Goal: Task Accomplishment & Management: Manage account settings

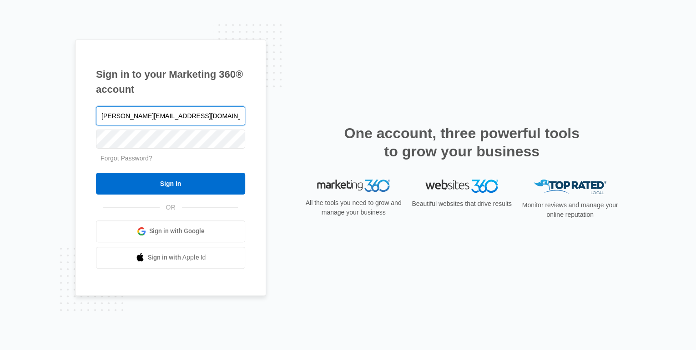
type input "[PERSON_NAME][EMAIL_ADDRESS][DOMAIN_NAME]"
click at [131, 160] on link "Forgot Password?" at bounding box center [127, 158] width 52 height 7
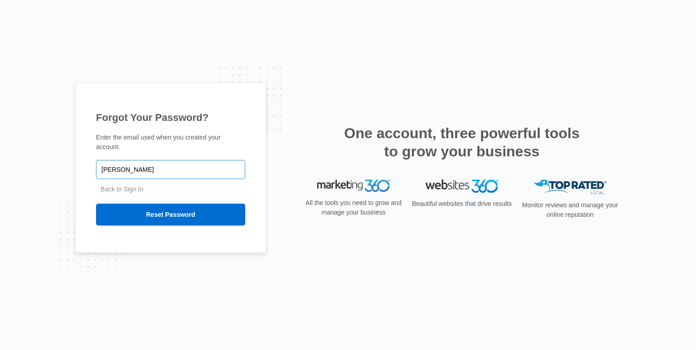
type input "[PERSON_NAME][EMAIL_ADDRESS][DOMAIN_NAME]"
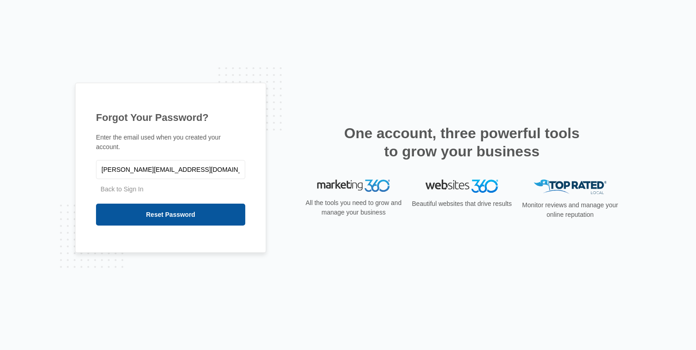
click at [132, 211] on input "Reset Password" at bounding box center [170, 215] width 149 height 22
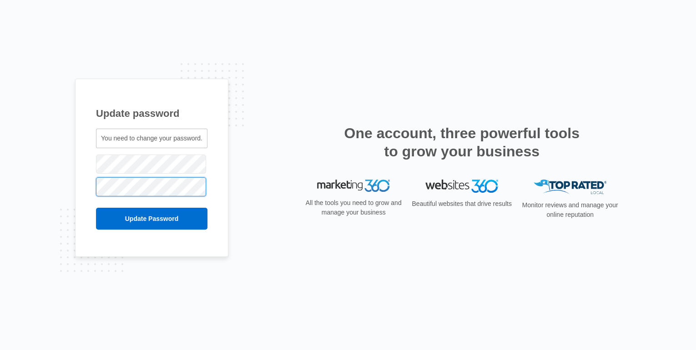
click at [96, 208] on input "Update Password" at bounding box center [151, 219] width 111 height 22
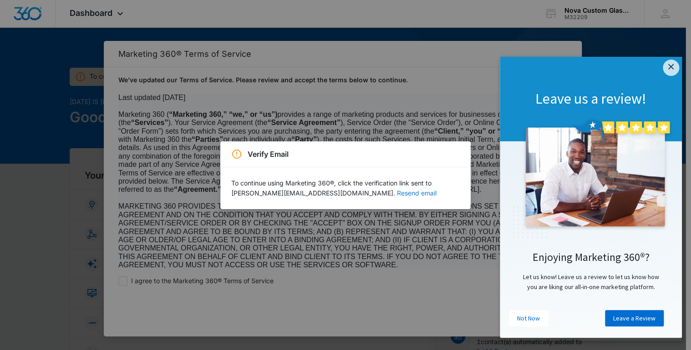
click at [397, 193] on button "Resend email" at bounding box center [417, 193] width 40 height 6
click at [668, 65] on link "×" at bounding box center [671, 68] width 16 height 16
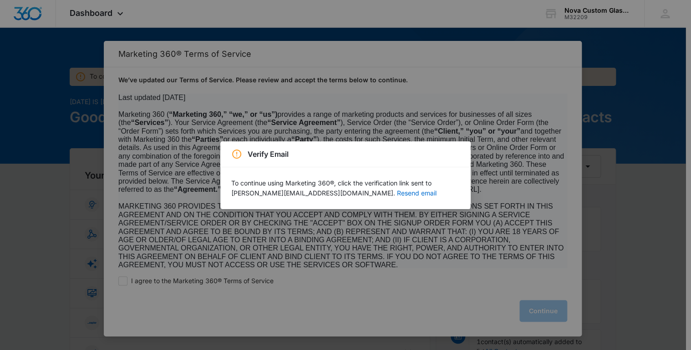
click at [29, 44] on div "Verify Email To continue using Marketing 360®, click the verification link sent…" at bounding box center [345, 175] width 691 height 350
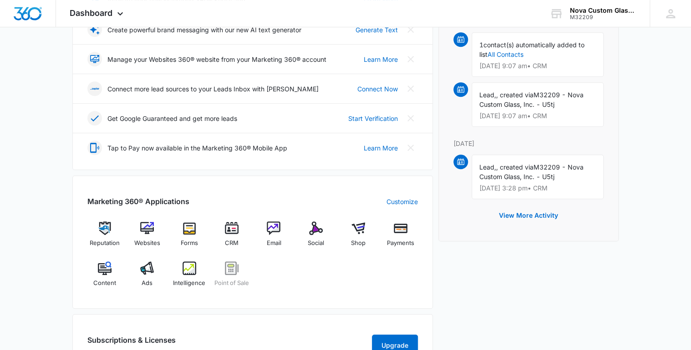
scroll to position [218, 0]
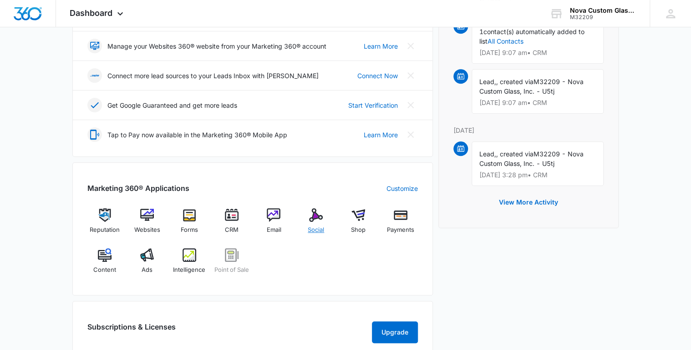
click at [309, 211] on img at bounding box center [316, 215] width 14 height 14
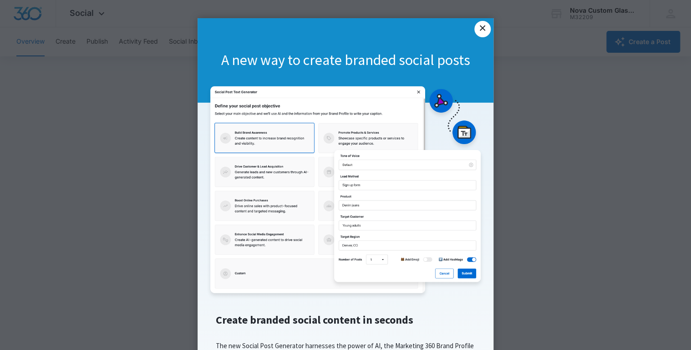
click at [476, 31] on link "×" at bounding box center [482, 29] width 16 height 16
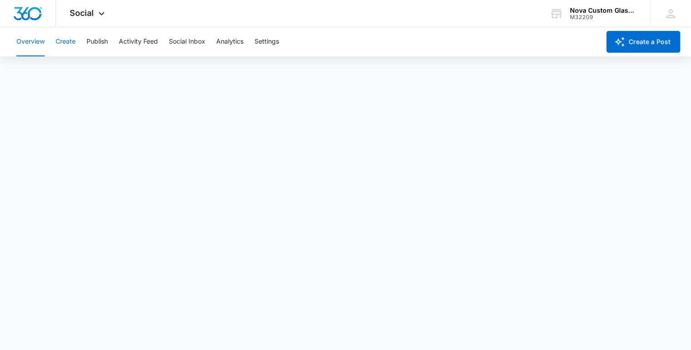
click at [63, 43] on button "Create" at bounding box center [66, 41] width 20 height 29
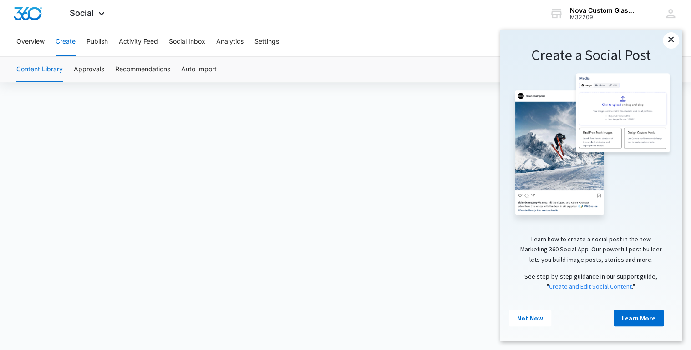
click at [671, 39] on link "×" at bounding box center [671, 40] width 16 height 16
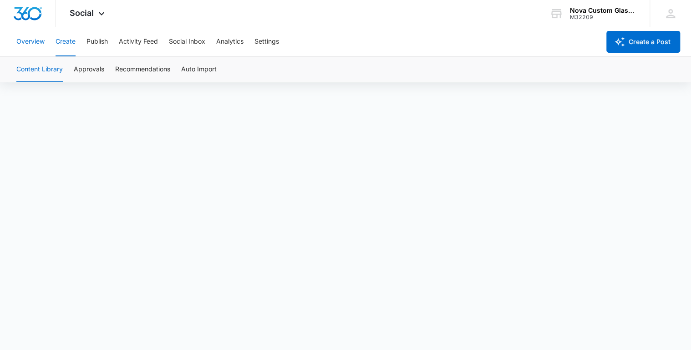
click at [17, 41] on button "Overview" at bounding box center [30, 41] width 28 height 29
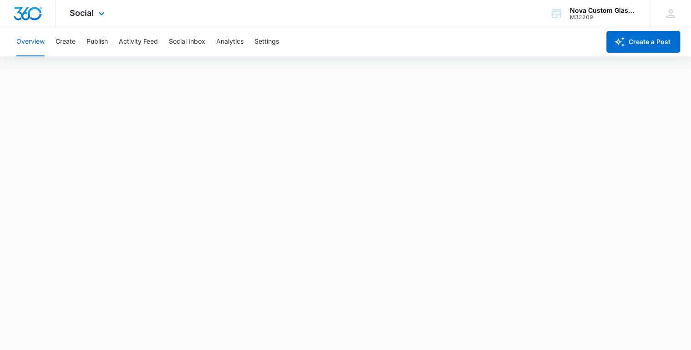
click at [18, 7] on img "Dashboard" at bounding box center [27, 14] width 29 height 14
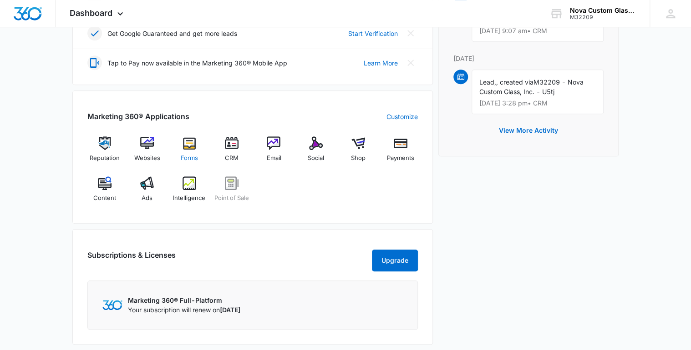
scroll to position [291, 0]
click at [359, 138] on img at bounding box center [358, 143] width 14 height 14
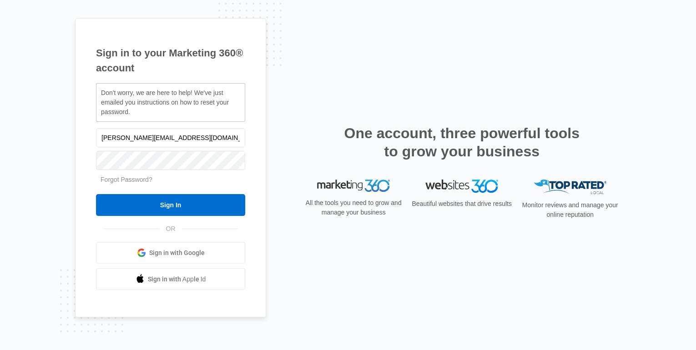
click at [273, 0] on div "Sign in to your Marketing 360® account Don't worry, we are here to help! We've …" at bounding box center [348, 175] width 696 height 350
